Goal: Obtain resource: Obtain resource

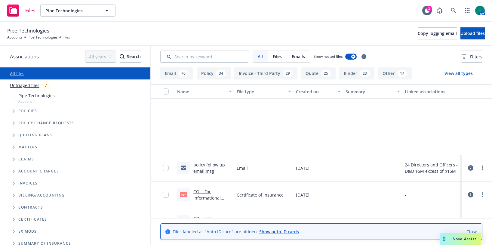
scroll to position [721, 0]
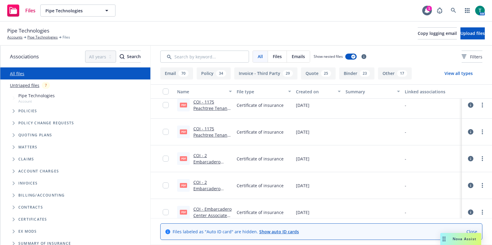
click at [228, 92] on button "Name" at bounding box center [205, 91] width 60 height 14
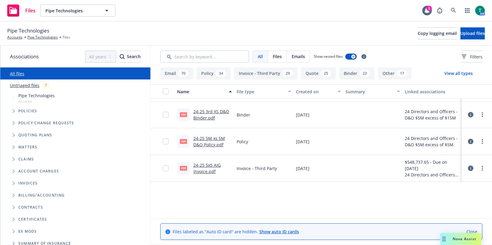
scroll to position [1353, 0]
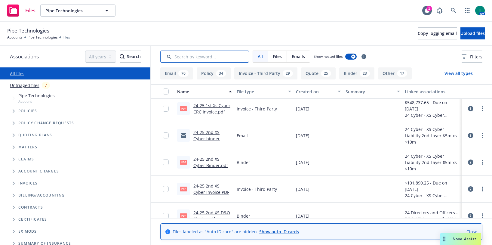
click at [193, 60] on input "Search by keyword..." at bounding box center [204, 57] width 89 height 12
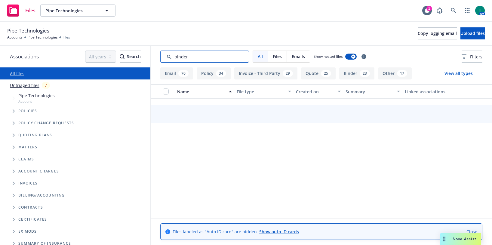
type input "binder"
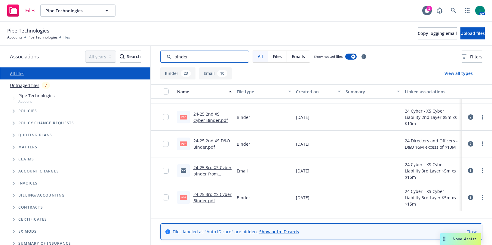
scroll to position [0, 0]
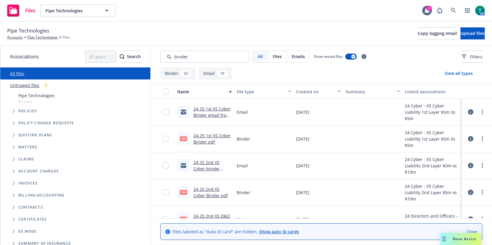
click at [12, 114] on span "Tree Example" at bounding box center [14, 111] width 10 height 10
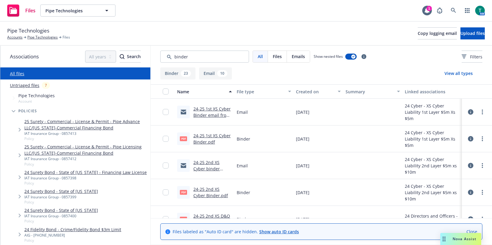
click at [46, 123] on link "25 Surety - Commercial - License & Permit - Pipe Advance LLC/Missouri-Commercia…" at bounding box center [86, 124] width 124 height 13
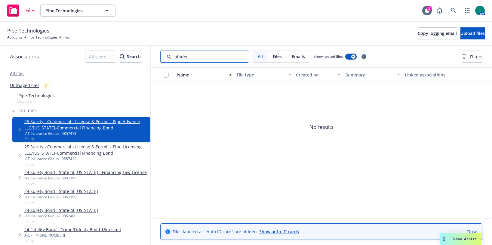
drag, startPoint x: 185, startPoint y: 57, endPoint x: 149, endPoint y: 57, distance: 36.1
click at [149, 57] on div "Associations All years 2027 2026 2025 2024 2023 2022 2021 2020 2019 2018 2017 2…" at bounding box center [245, 145] width 491 height 199
